Goal: Navigation & Orientation: Find specific page/section

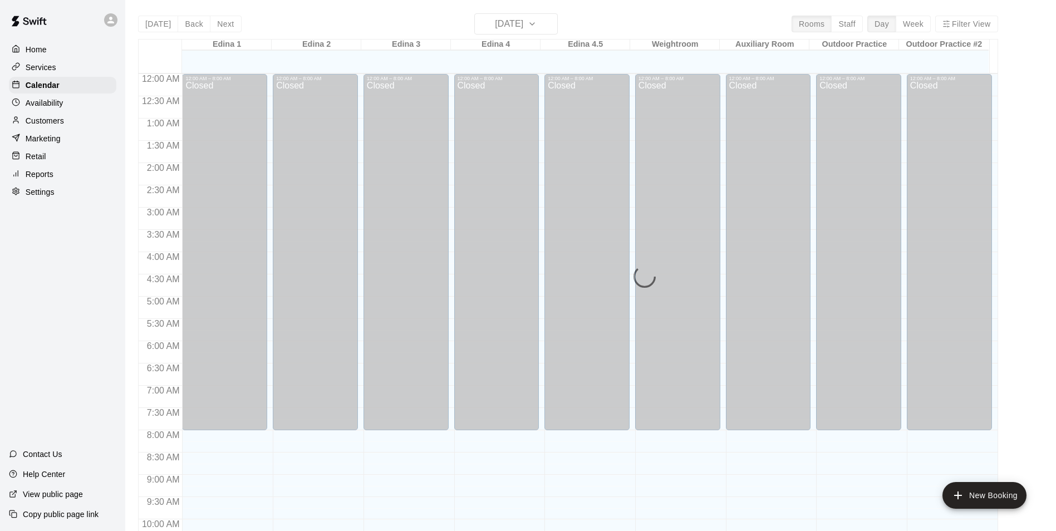
scroll to position [600, 0]
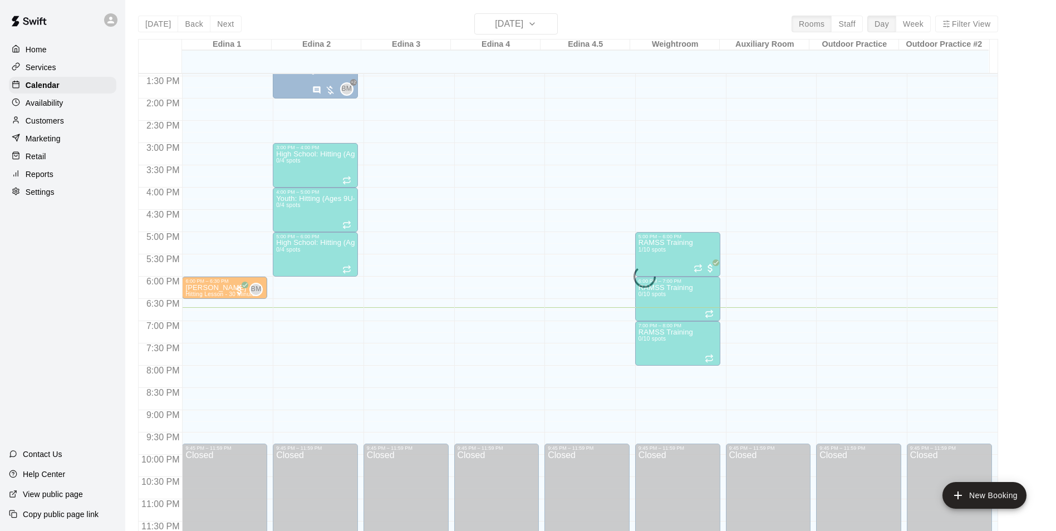
click at [39, 100] on p "Availability" at bounding box center [45, 102] width 38 height 11
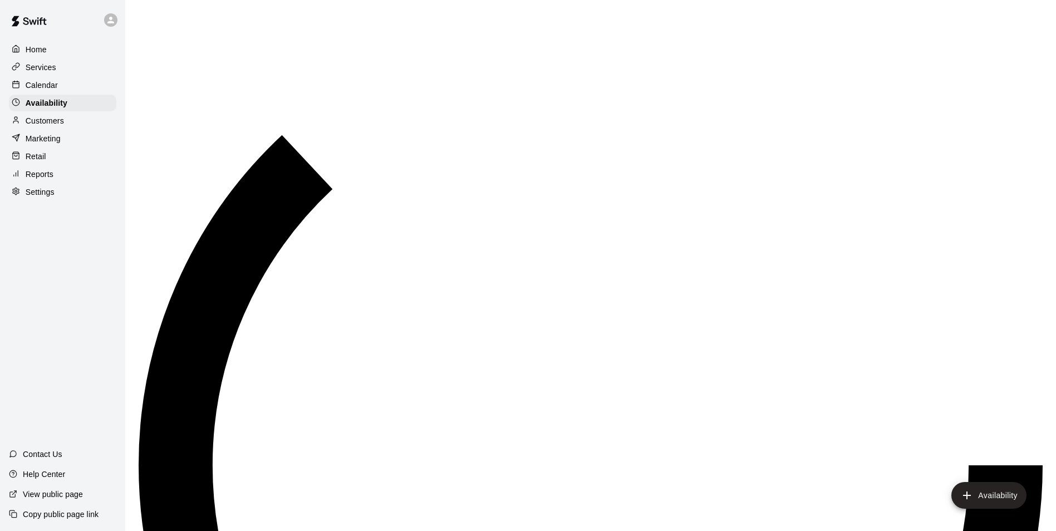
scroll to position [599, 0]
click at [38, 83] on p "Calendar" at bounding box center [42, 85] width 32 height 11
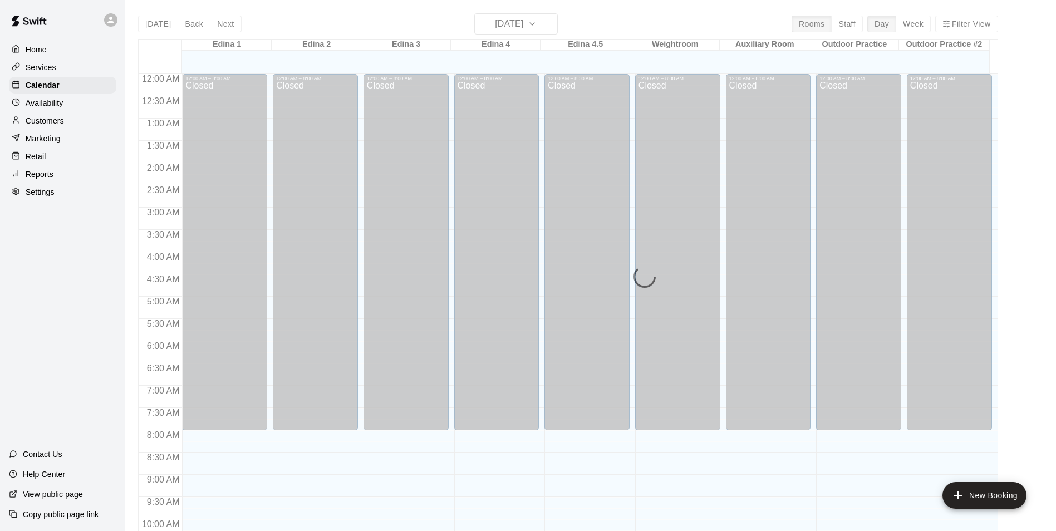
scroll to position [565, 0]
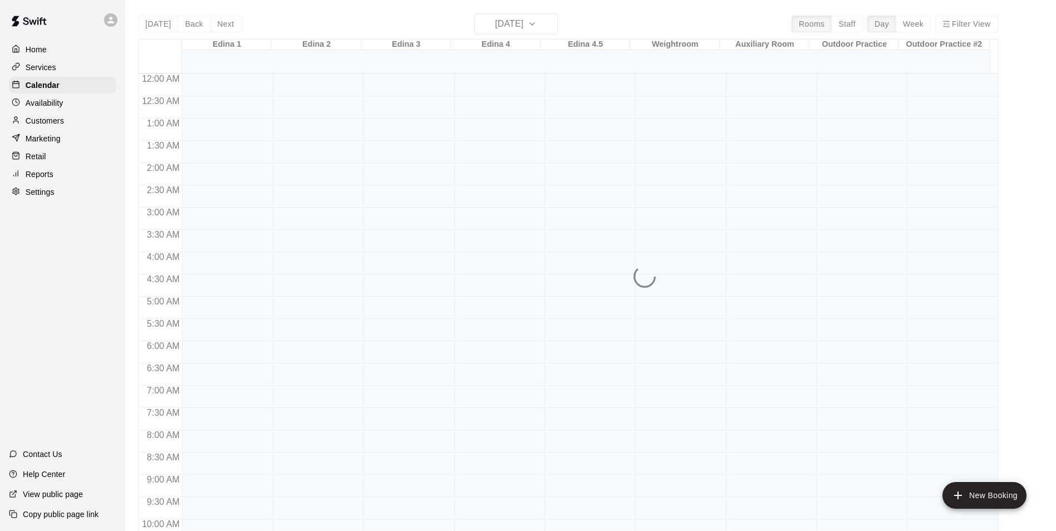
scroll to position [565, 0]
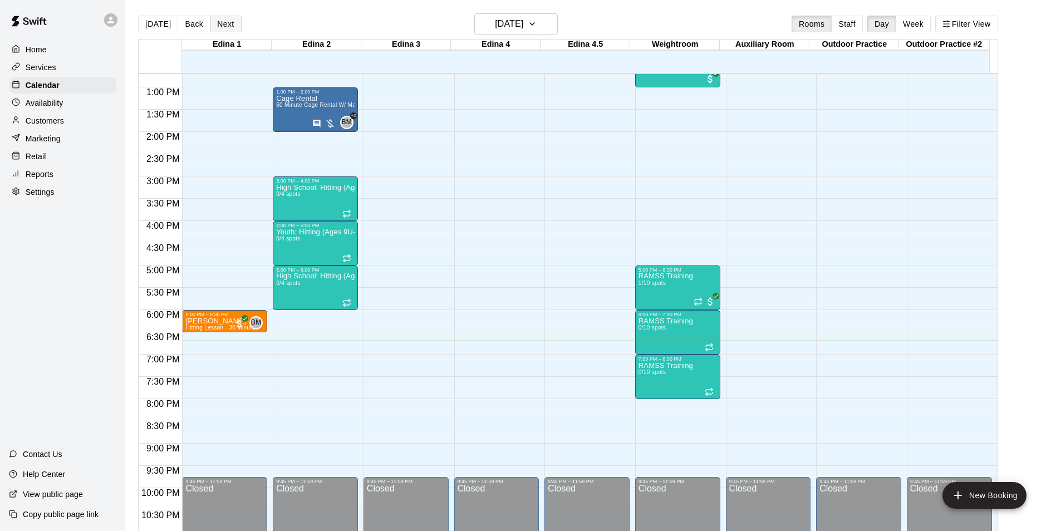
click at [224, 24] on button "Next" at bounding box center [225, 24] width 31 height 17
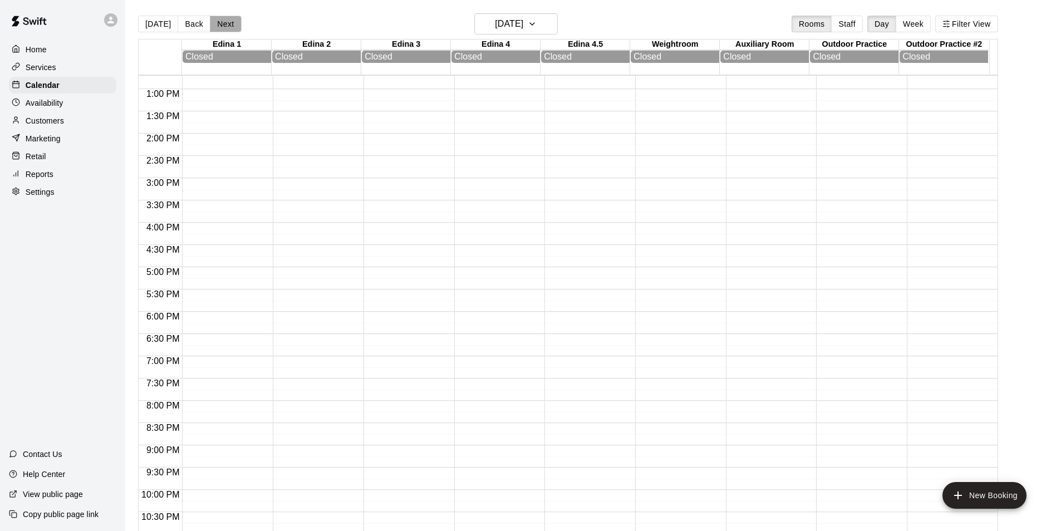
click at [224, 24] on button "Next" at bounding box center [225, 24] width 31 height 17
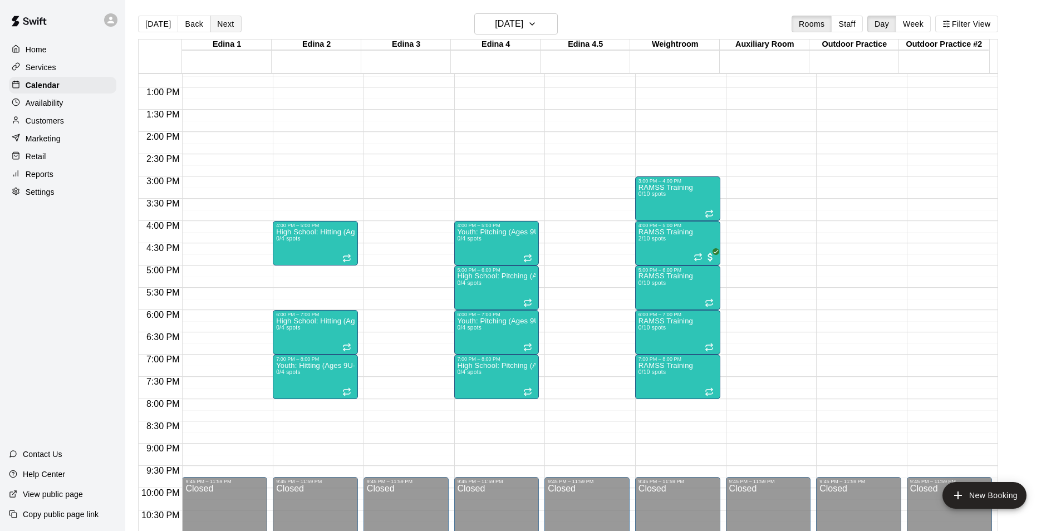
click at [224, 24] on button "Next" at bounding box center [225, 24] width 31 height 17
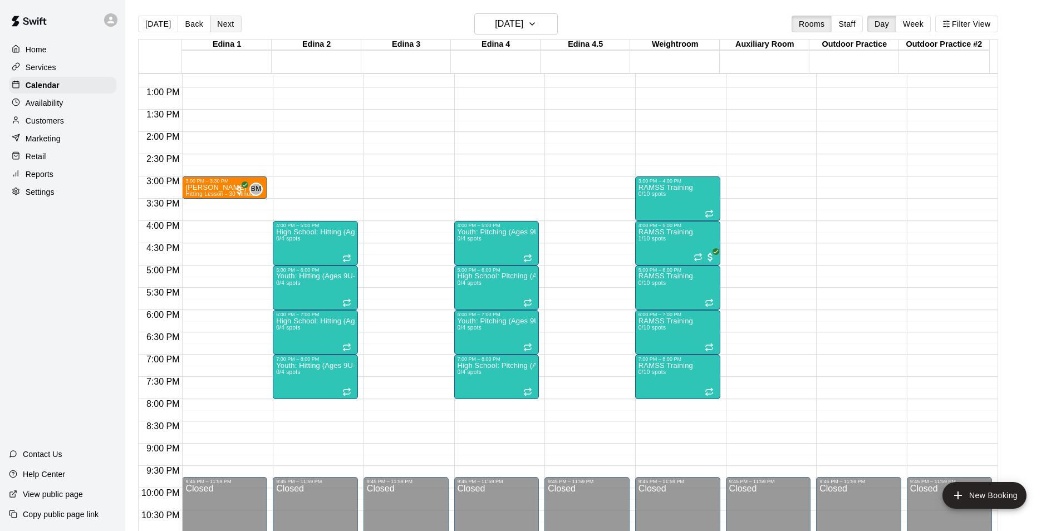
click at [224, 24] on button "Next" at bounding box center [225, 24] width 31 height 17
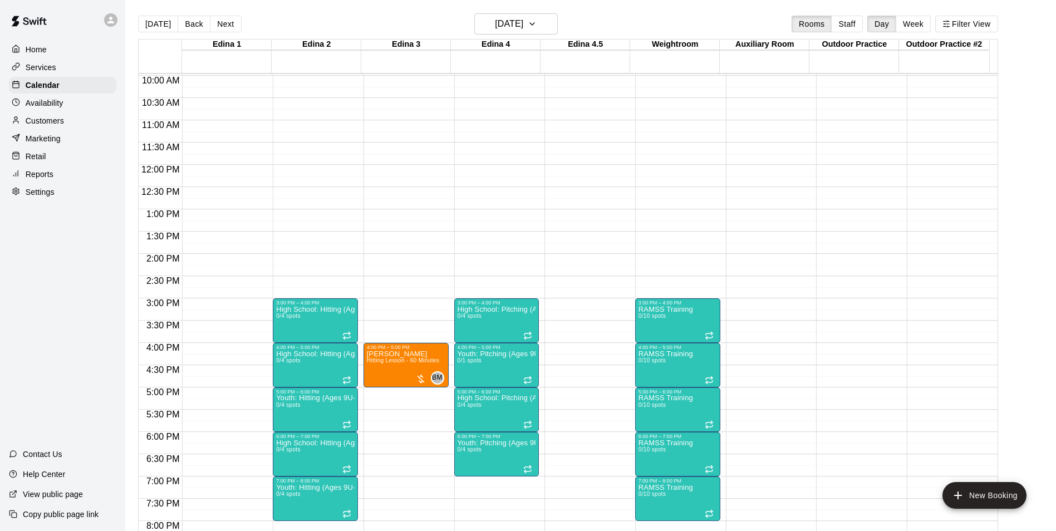
scroll to position [510, 0]
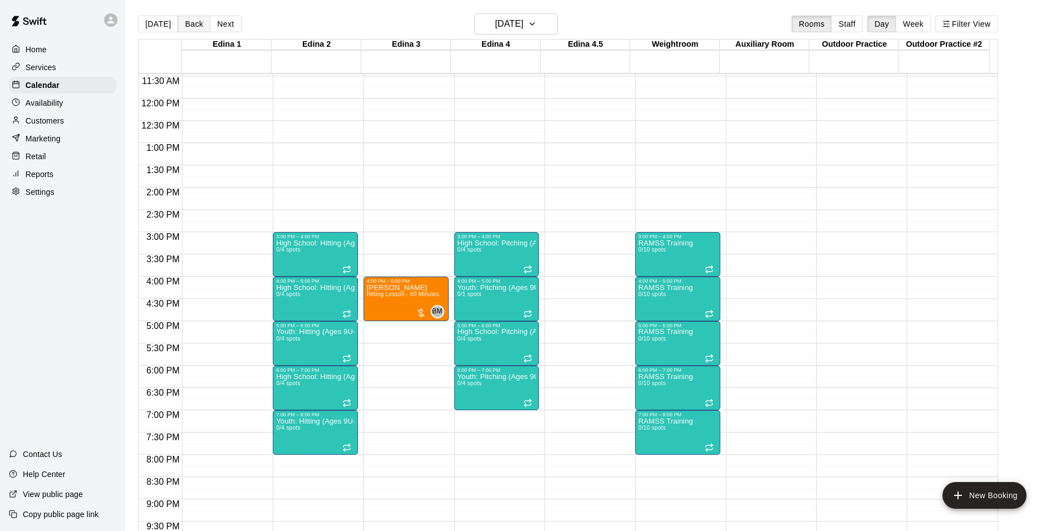
click at [190, 23] on button "Back" at bounding box center [194, 24] width 33 height 17
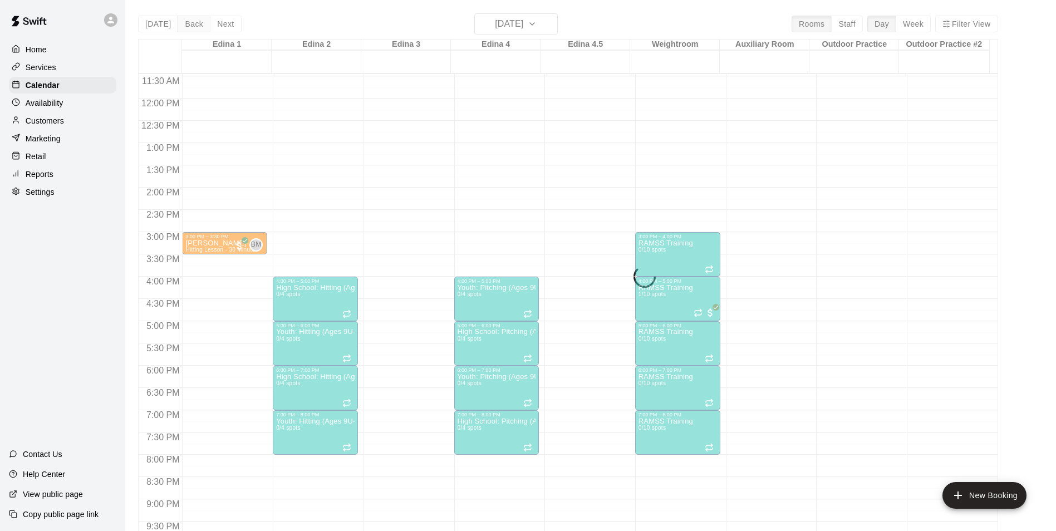
click at [190, 23] on div "Today Back Next Tuesday Oct 14 Rooms Staff Day Week Filter View Edina 1 14 Tue …" at bounding box center [568, 278] width 860 height 531
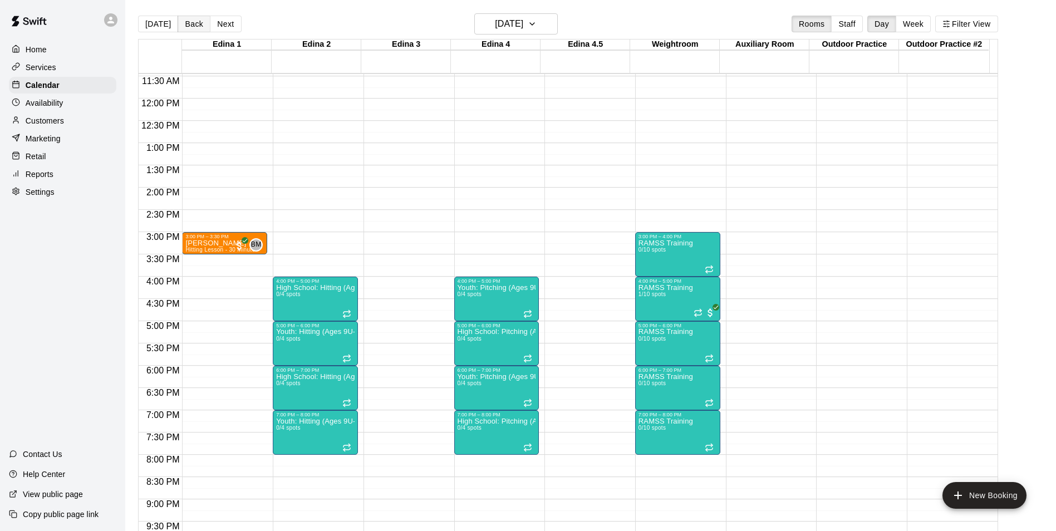
click at [200, 19] on button "Back" at bounding box center [194, 24] width 33 height 17
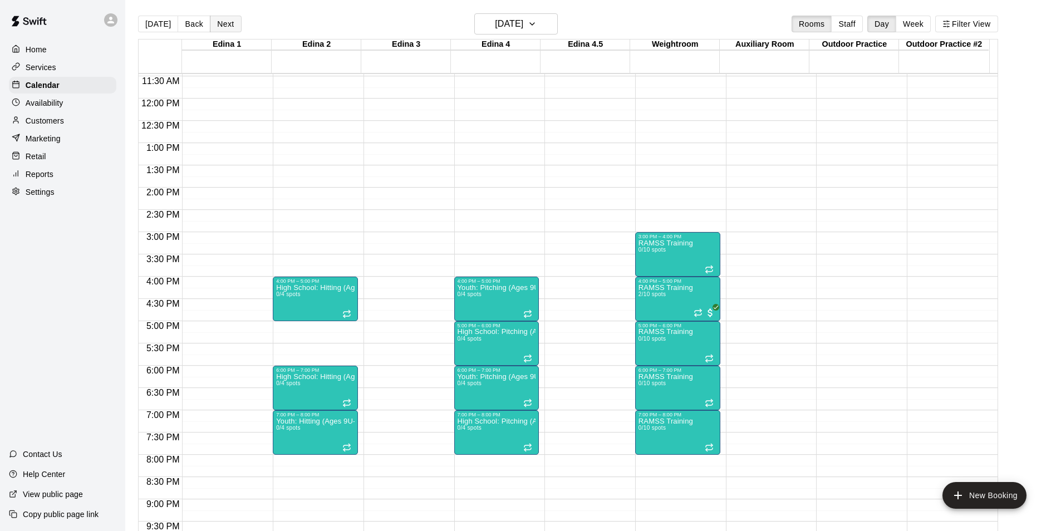
click at [225, 28] on button "Next" at bounding box center [225, 24] width 31 height 17
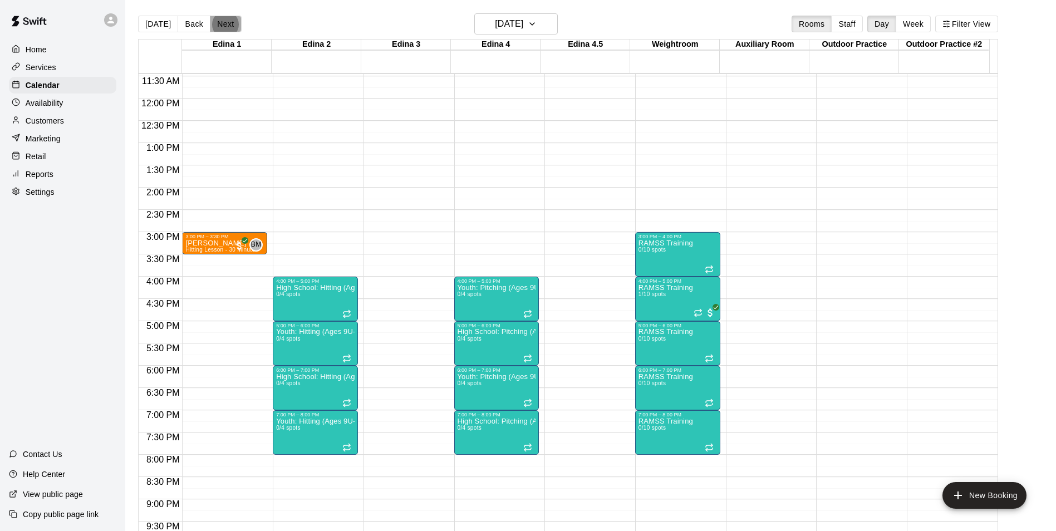
click at [228, 28] on button "Next" at bounding box center [225, 24] width 31 height 17
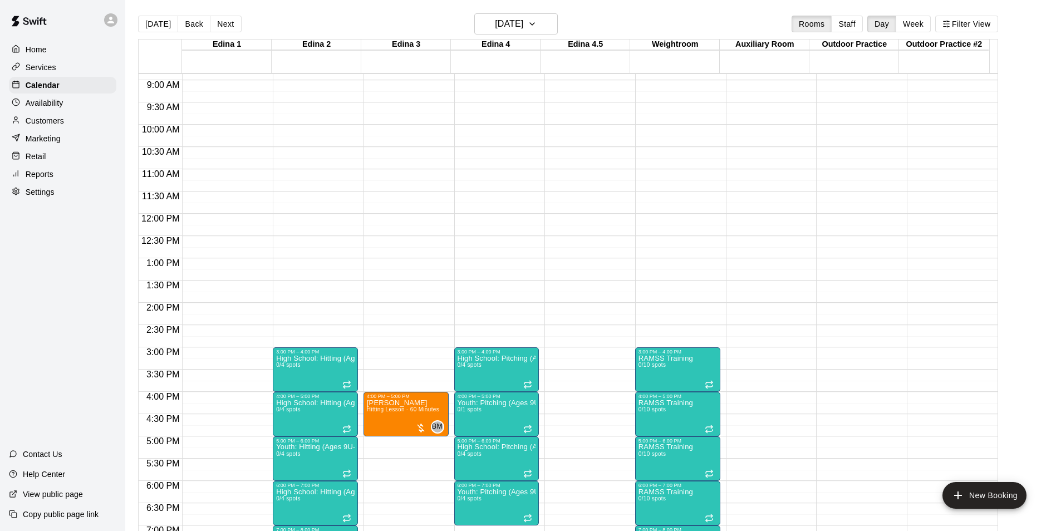
scroll to position [398, 0]
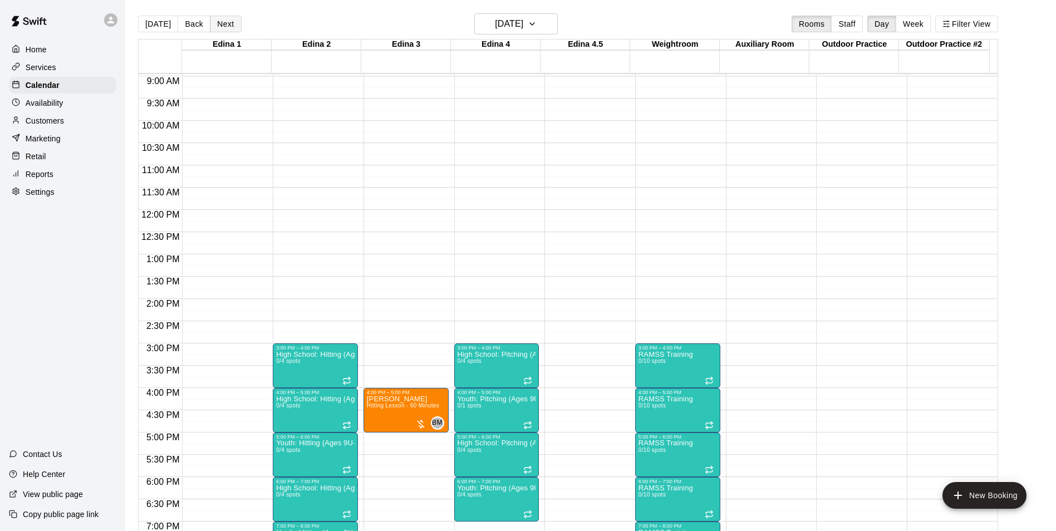
click at [229, 24] on button "Next" at bounding box center [225, 24] width 31 height 17
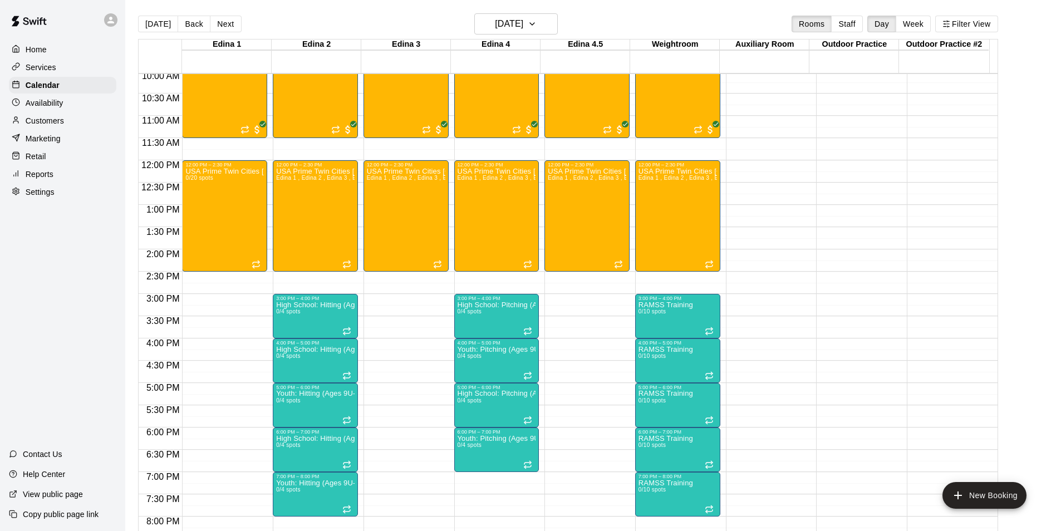
scroll to position [510, 0]
